Goal: Check status: Check status

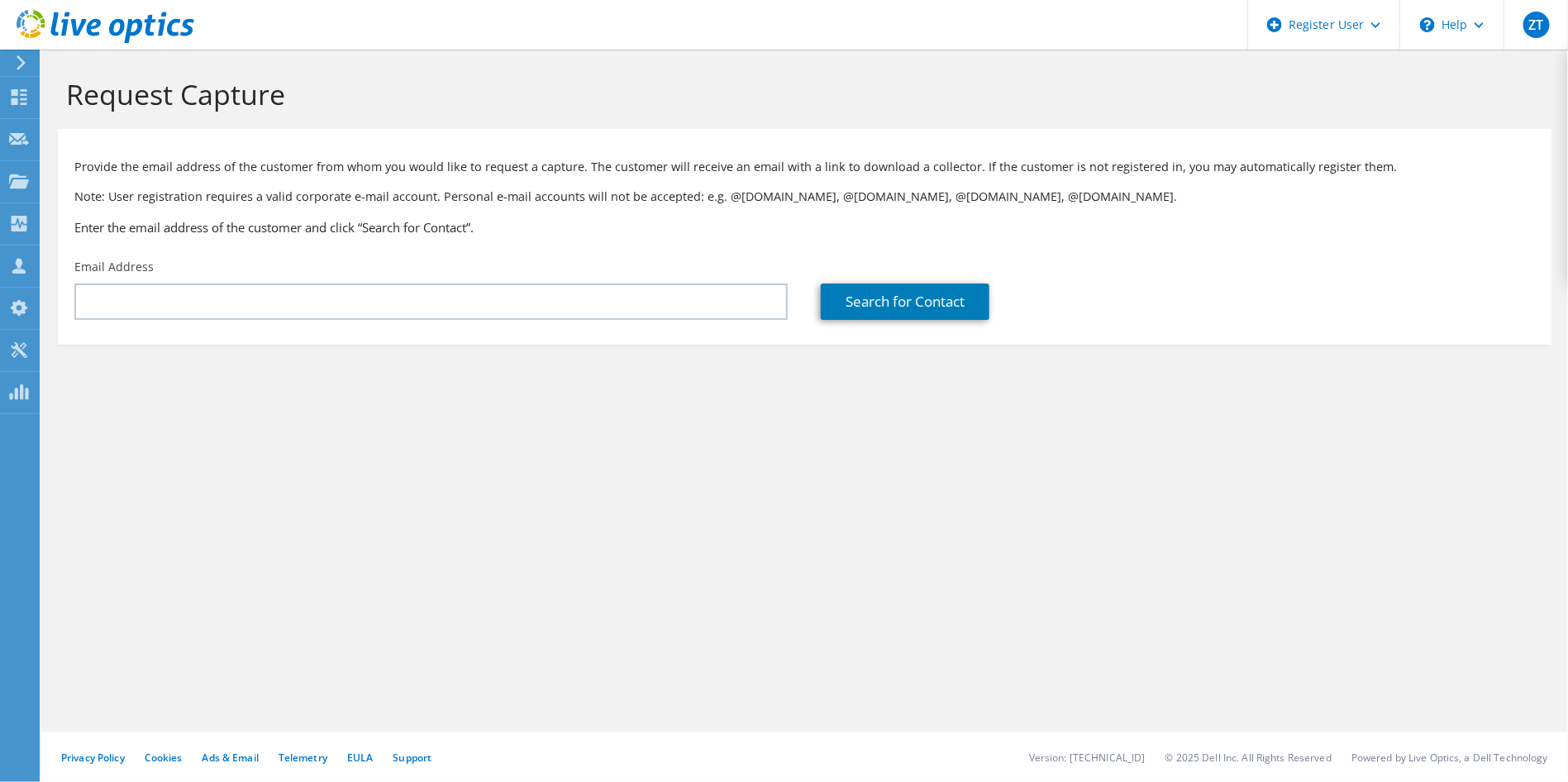
click at [101, 17] on icon at bounding box center [105, 26] width 178 height 34
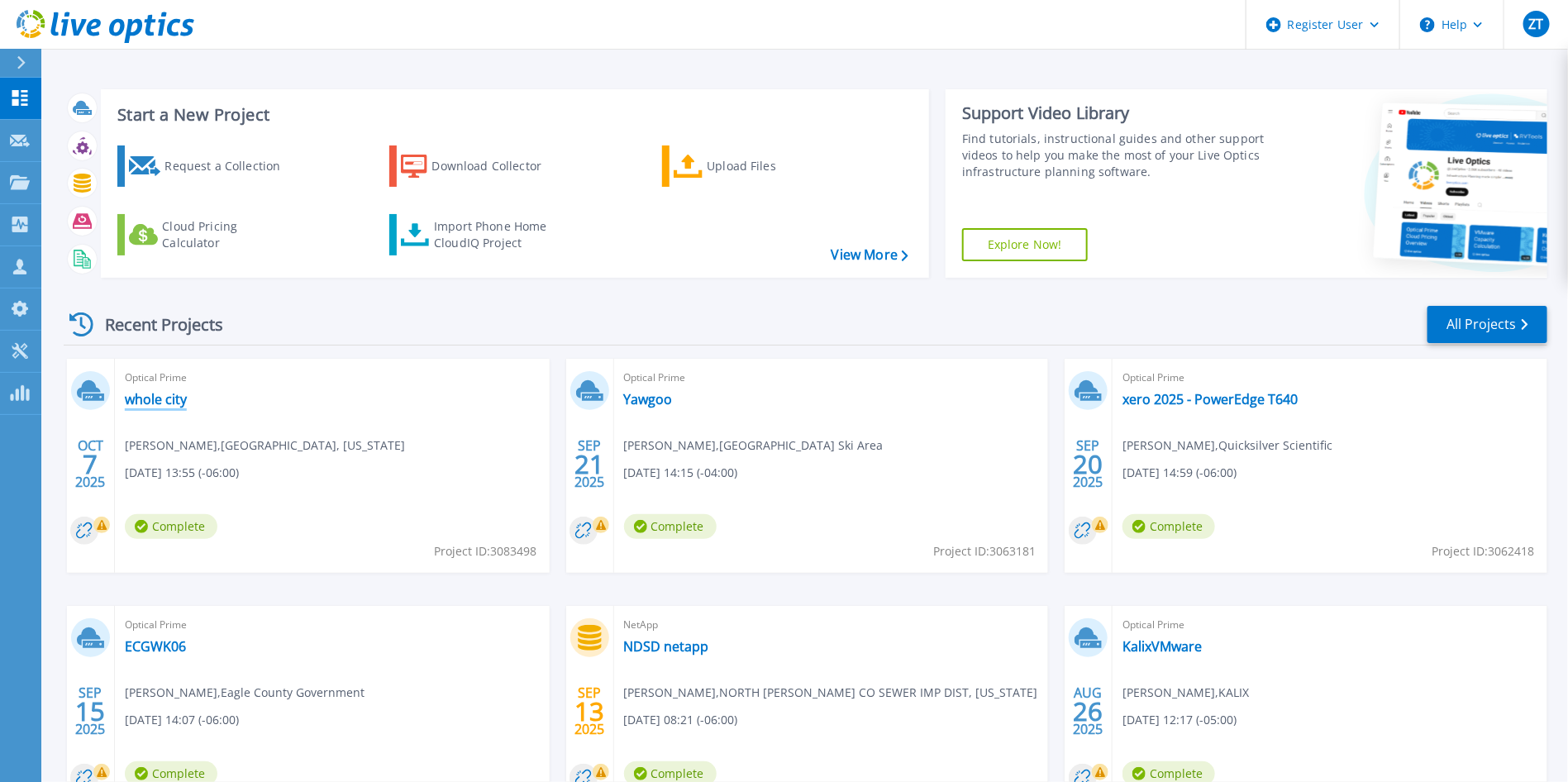
click at [178, 399] on link "whole city" at bounding box center [155, 399] width 62 height 16
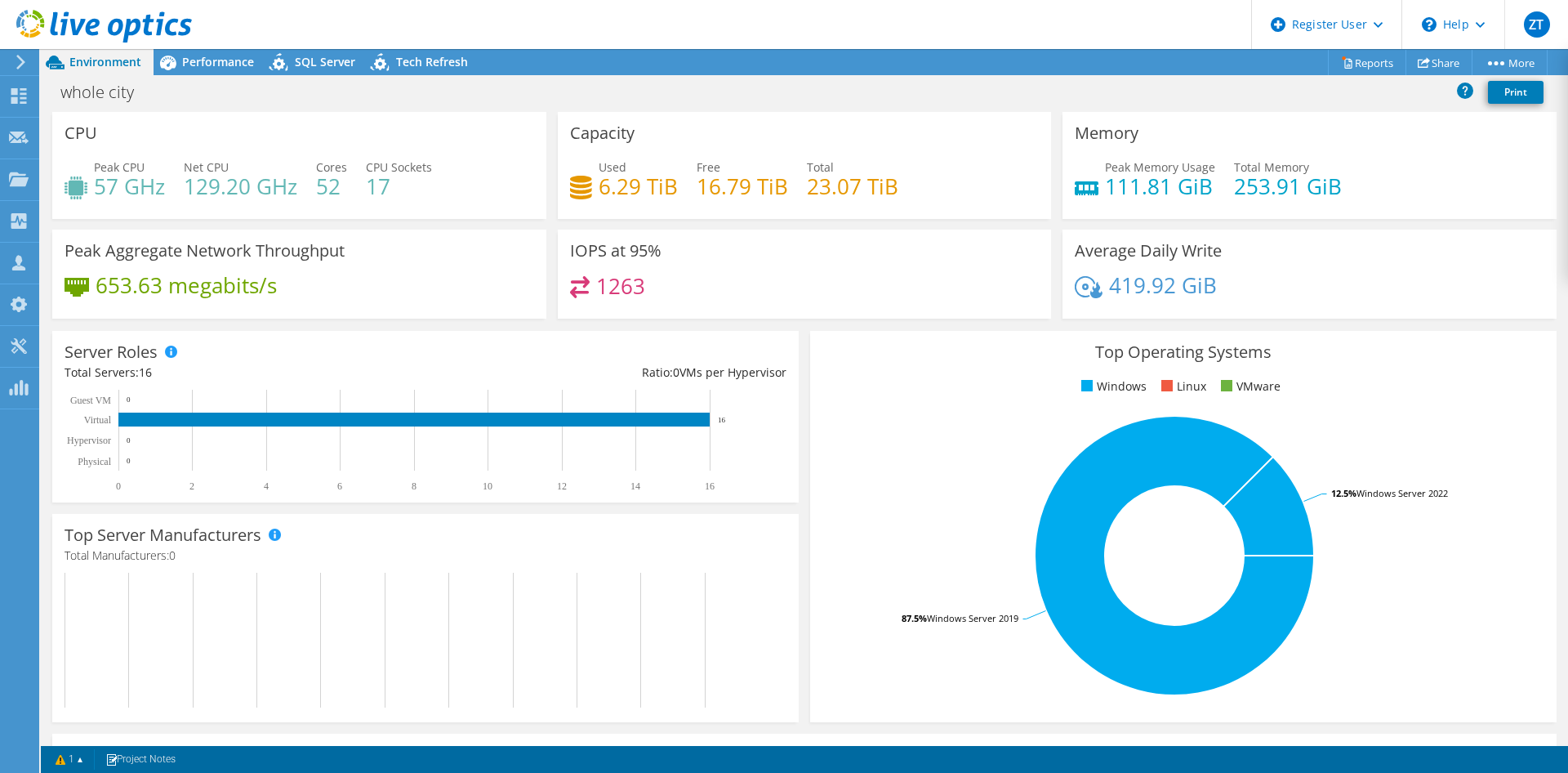
click at [1456, 185] on div "Peak Memory Usage 111.81 GiB Total Memory 253.91 GiB" at bounding box center [1310, 185] width 469 height 53
